Goal: Check status: Check status

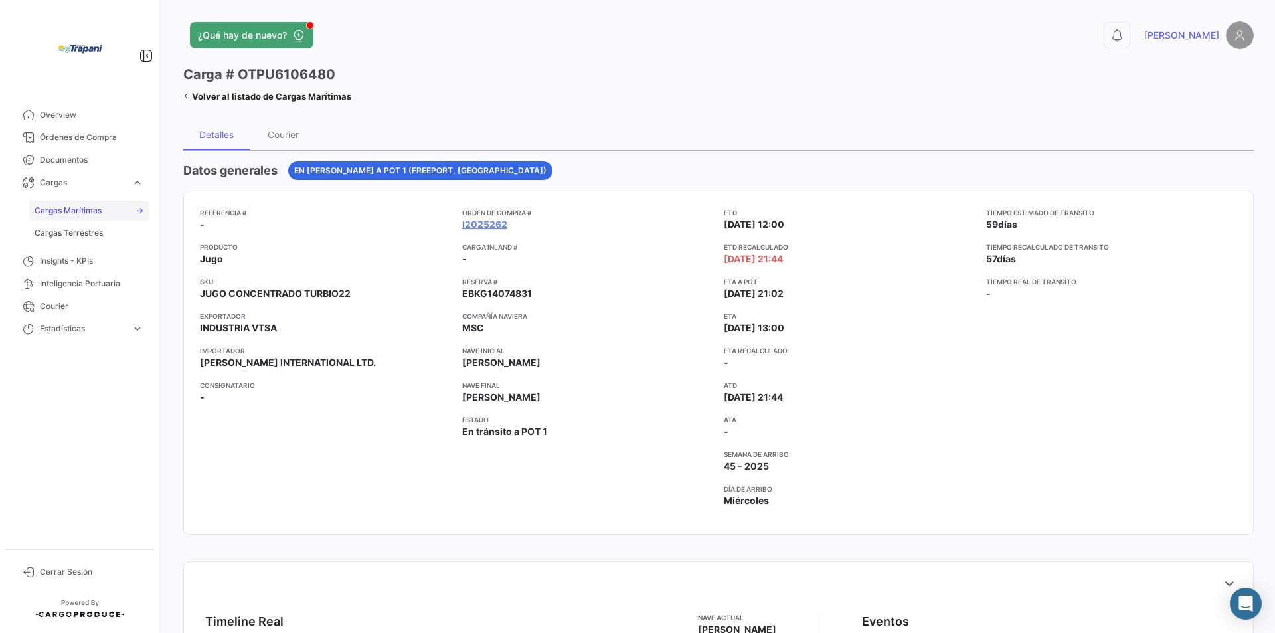
click at [139, 212] on link "Cargas Marítimas" at bounding box center [89, 211] width 120 height 20
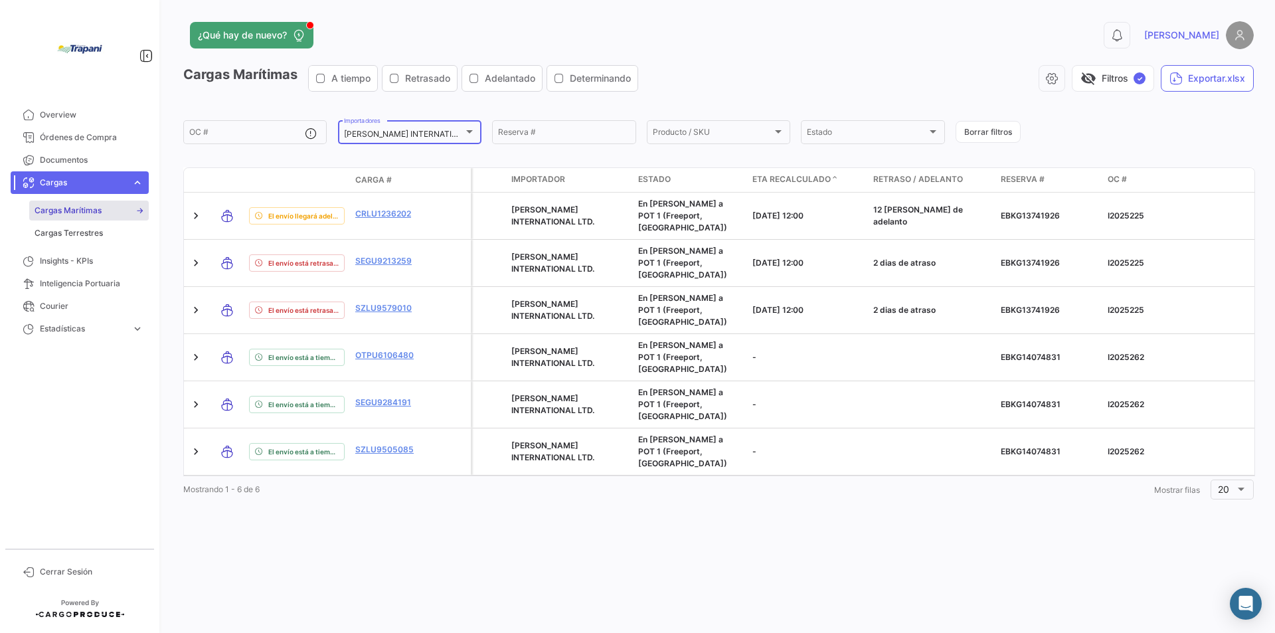
click at [473, 126] on div "[PERSON_NAME] INTERNATIONAL LTD. Importadores" at bounding box center [409, 131] width 131 height 26
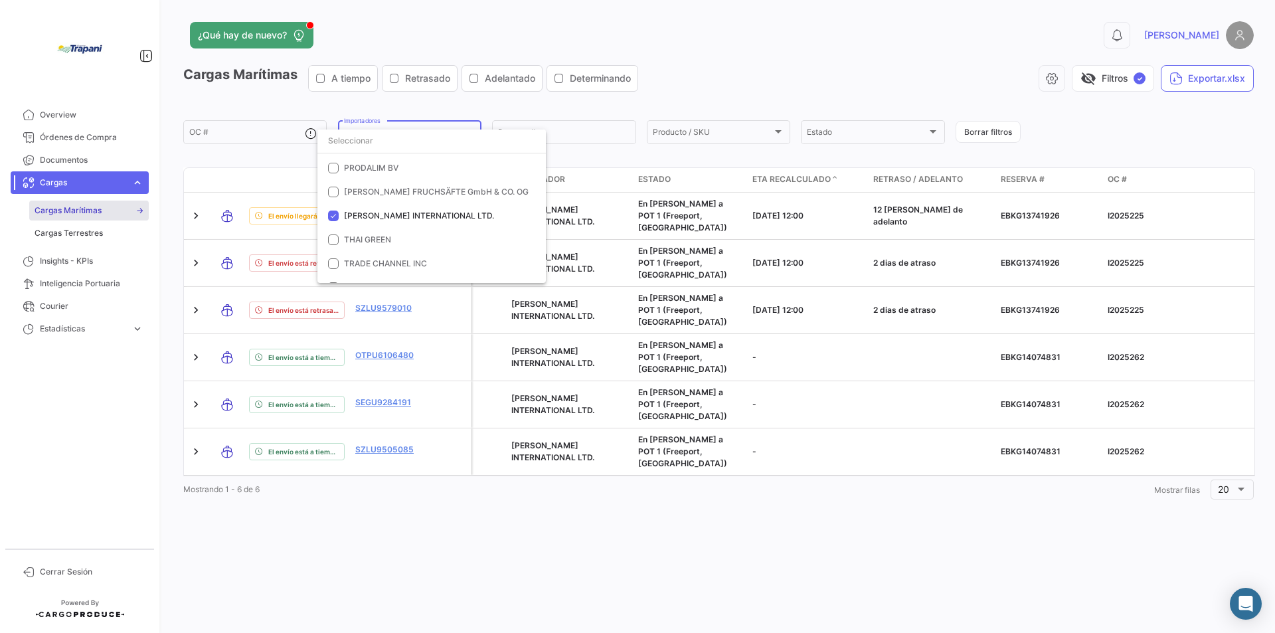
scroll to position [584, 0]
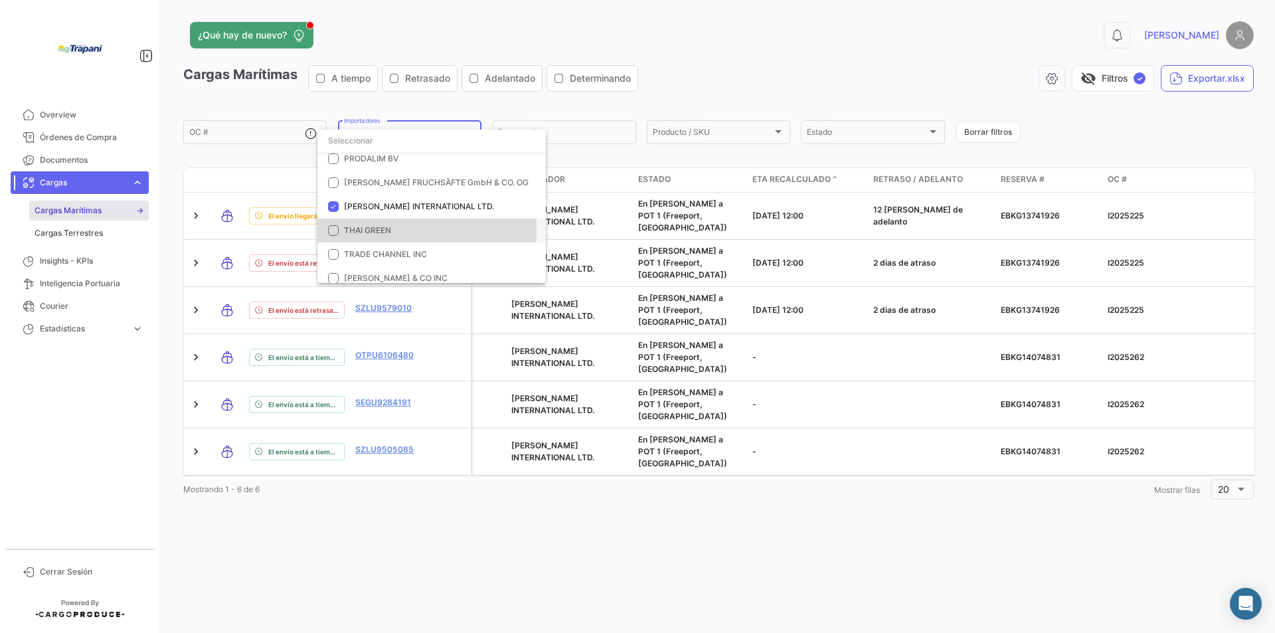
click at [329, 226] on mat-pseudo-checkbox at bounding box center [333, 230] width 11 height 11
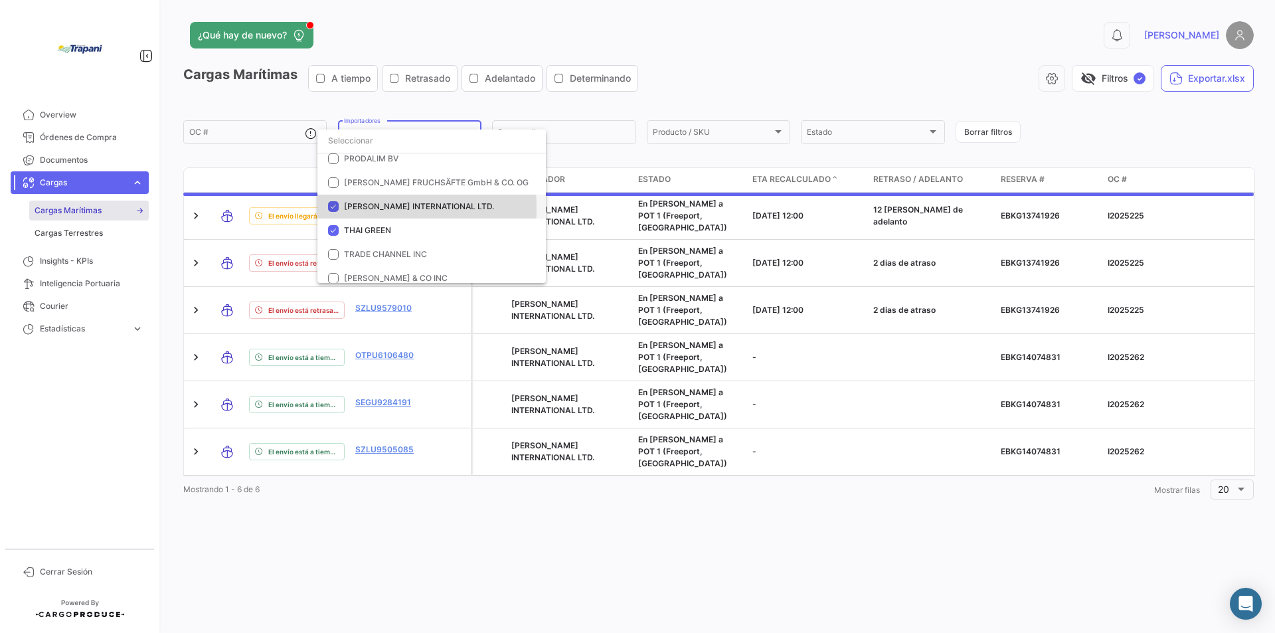
click at [333, 208] on mat-pseudo-checkbox at bounding box center [333, 206] width 11 height 11
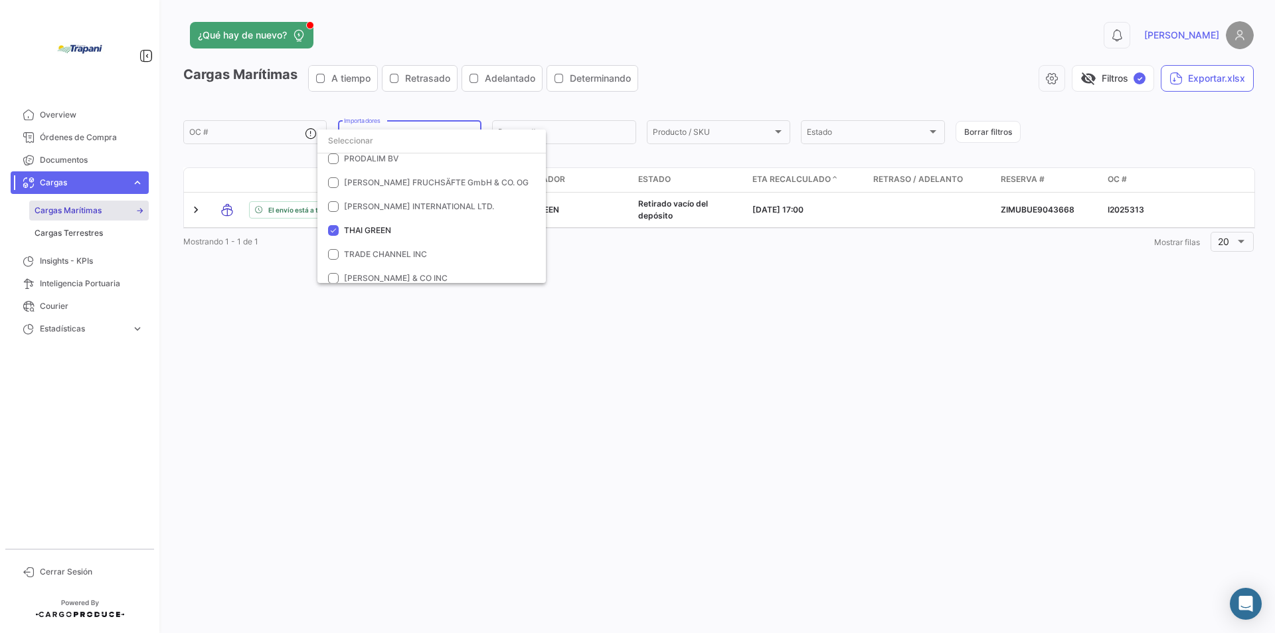
click at [609, 386] on div at bounding box center [637, 316] width 1275 height 633
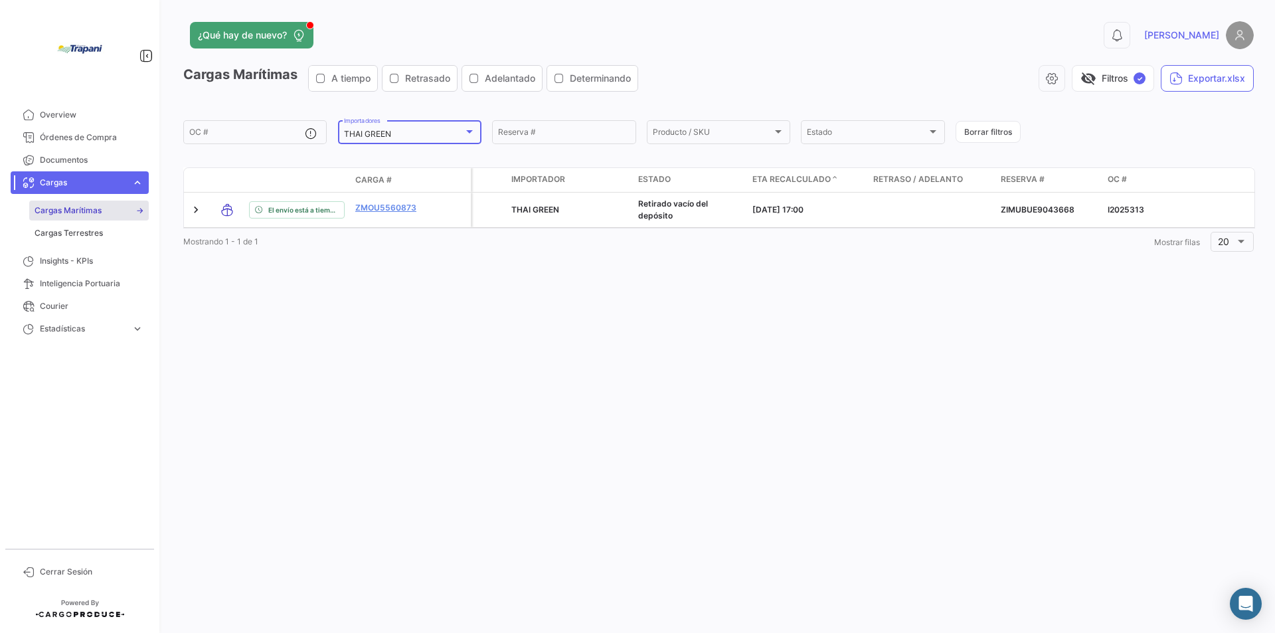
click at [471, 134] on div at bounding box center [469, 131] width 12 height 11
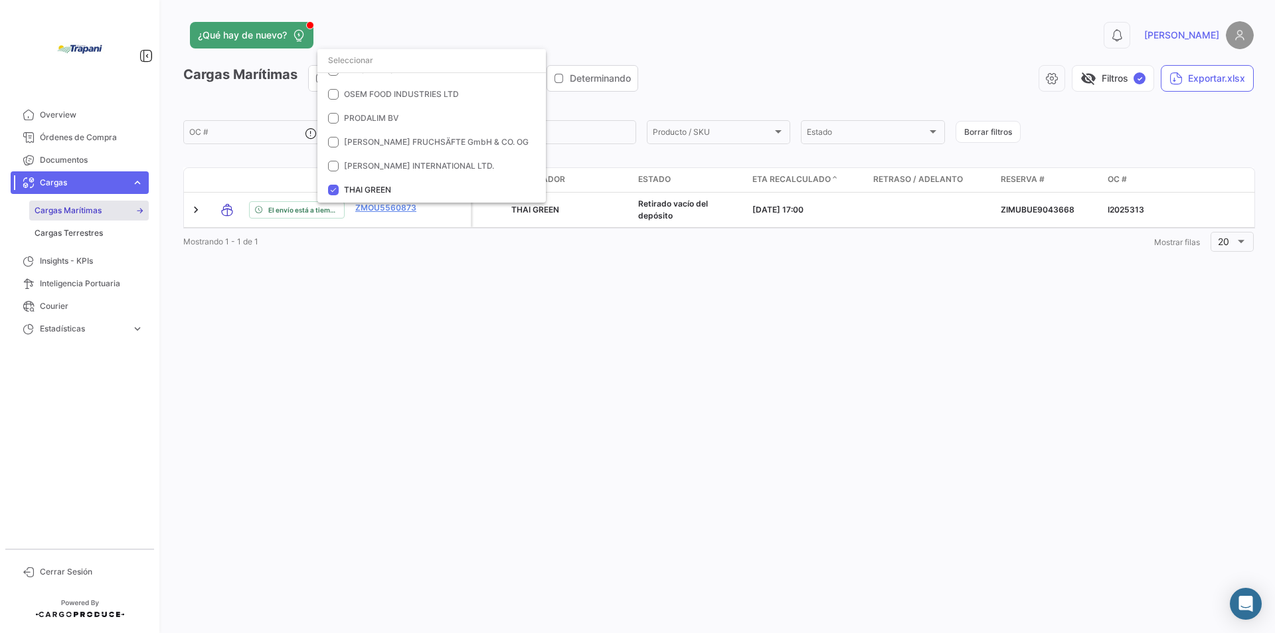
scroll to position [541, 0]
click at [333, 175] on mat-option "[PERSON_NAME] INTERNATIONAL LTD." at bounding box center [431, 170] width 228 height 24
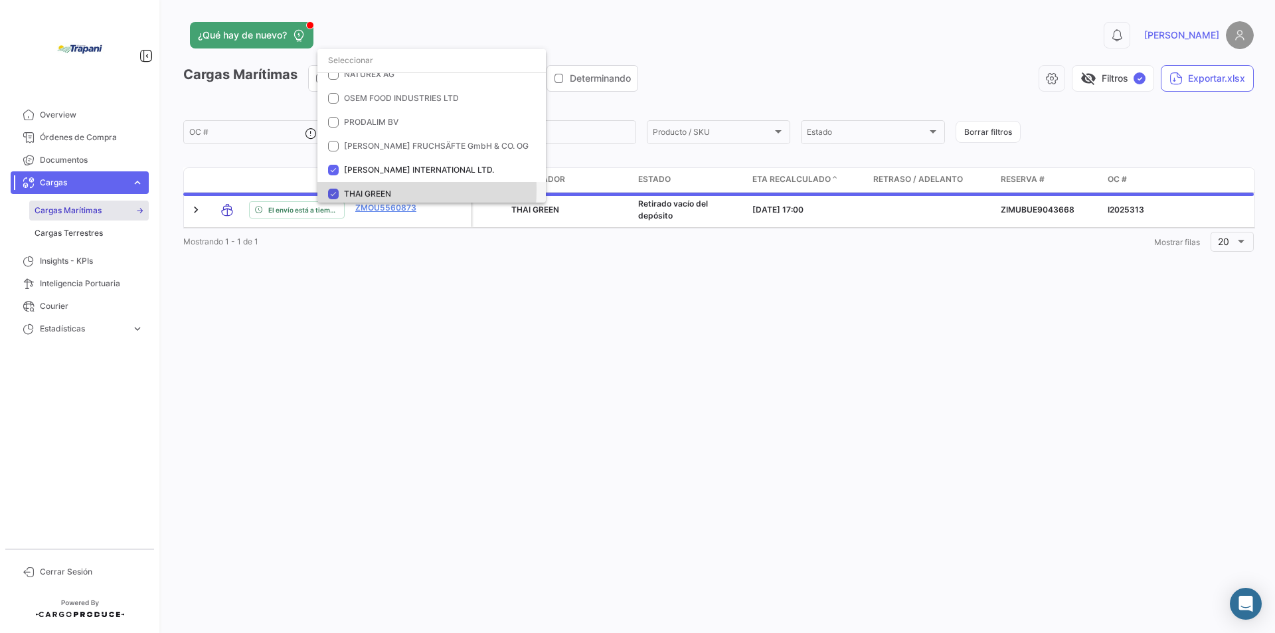
click at [334, 190] on mat-pseudo-checkbox at bounding box center [333, 194] width 11 height 11
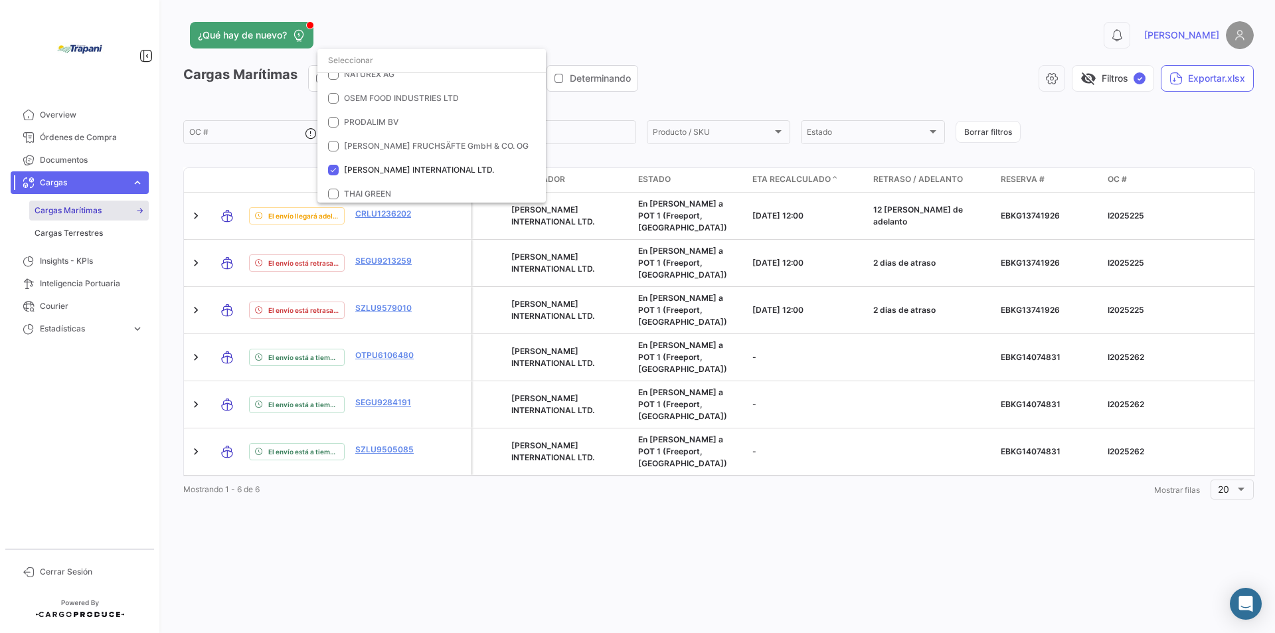
click at [522, 441] on div at bounding box center [637, 316] width 1275 height 633
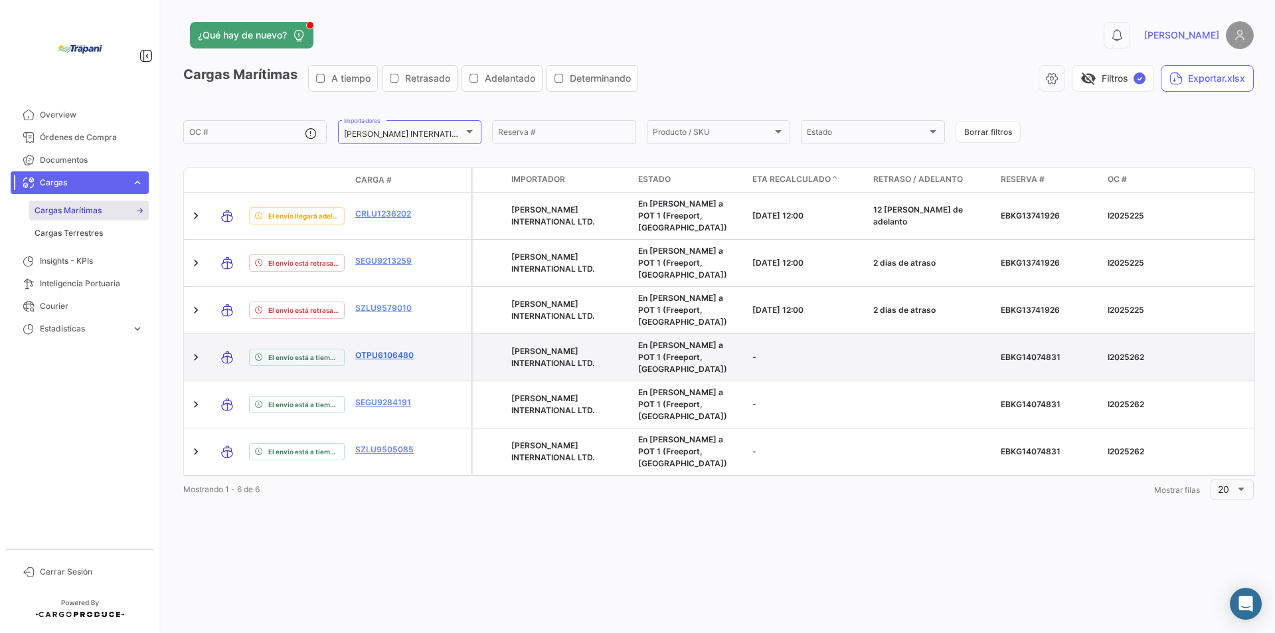
click at [397, 349] on link "OTPU6106480" at bounding box center [393, 355] width 77 height 12
